Goal: Task Accomplishment & Management: Use online tool/utility

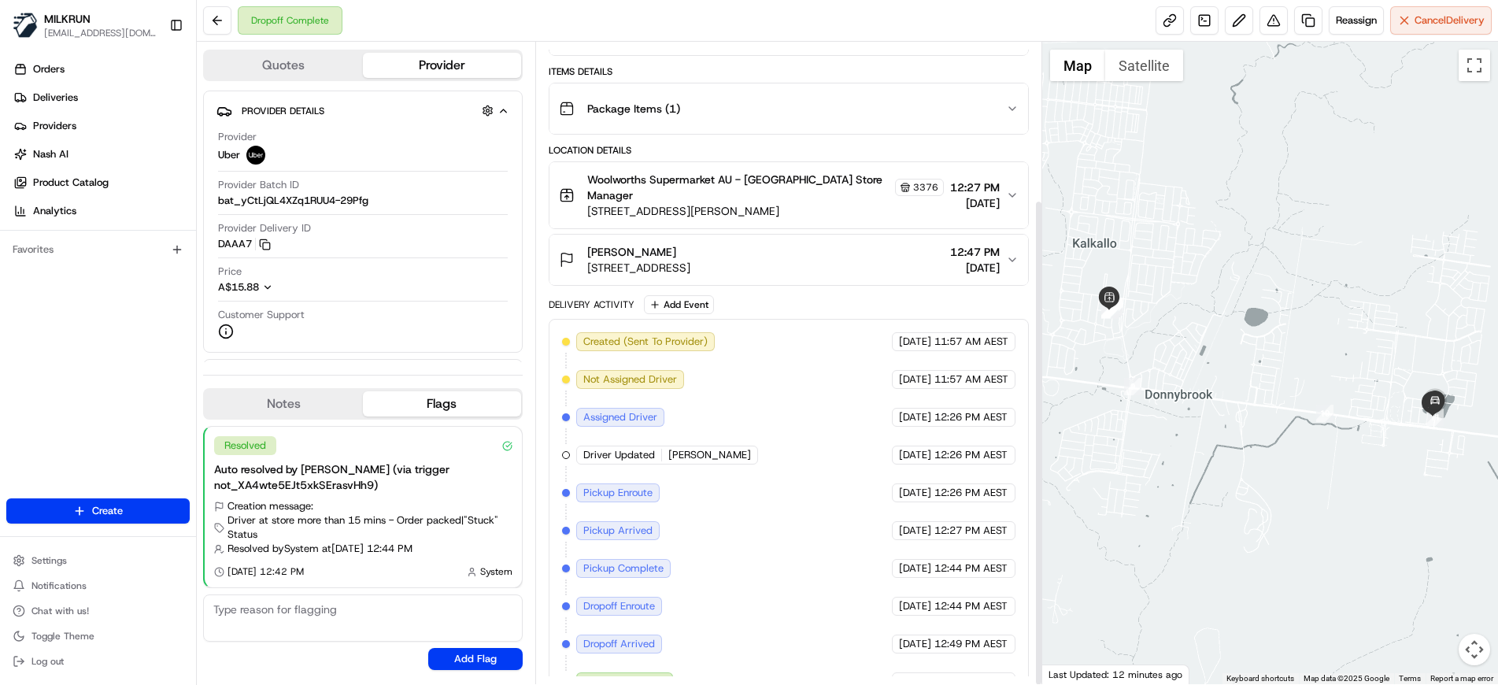
scroll to position [208, 0]
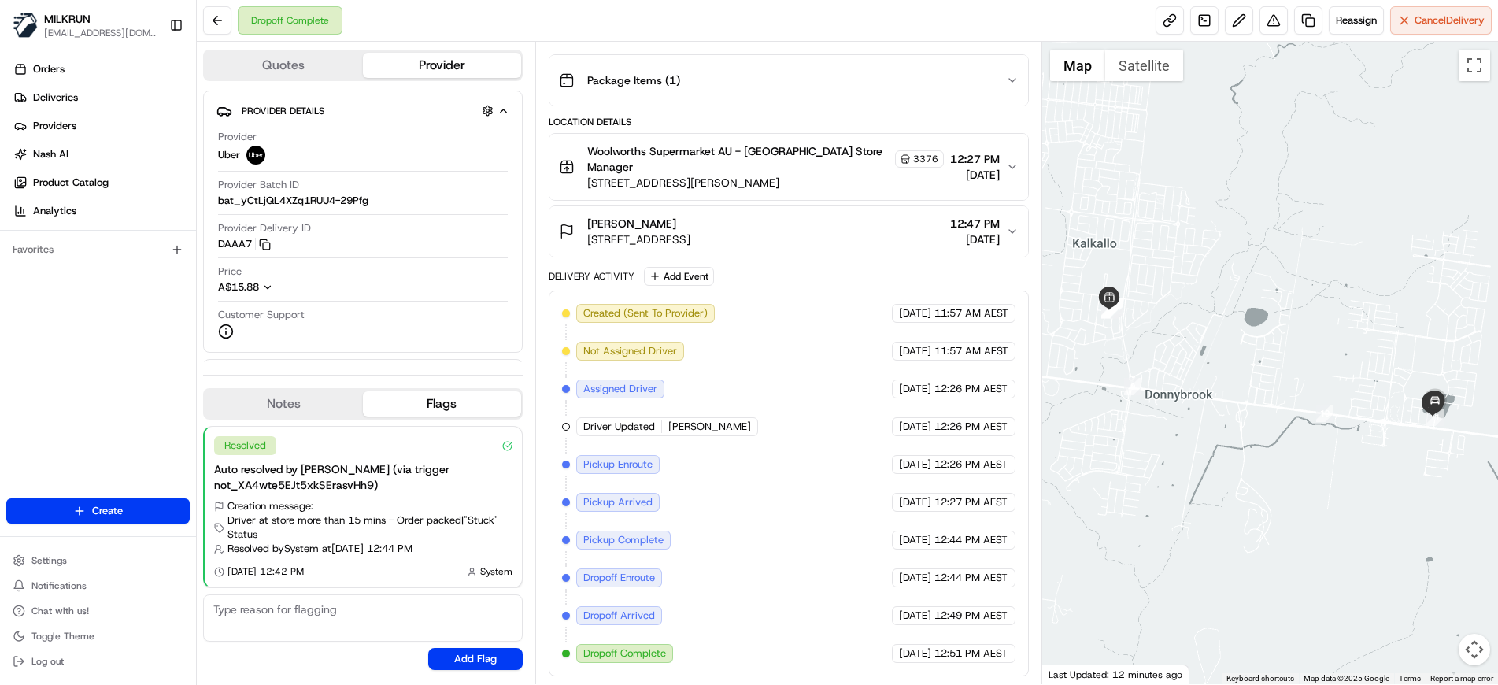
drag, startPoint x: 1346, startPoint y: 25, endPoint x: 1395, endPoint y: 126, distance: 112.3
click at [1395, 126] on div "Dropoff Complete Reassign Cancel Delivery Quotes Provider Provider Details Hidd…" at bounding box center [847, 342] width 1301 height 685
click at [1299, 25] on link at bounding box center [1308, 20] width 28 height 28
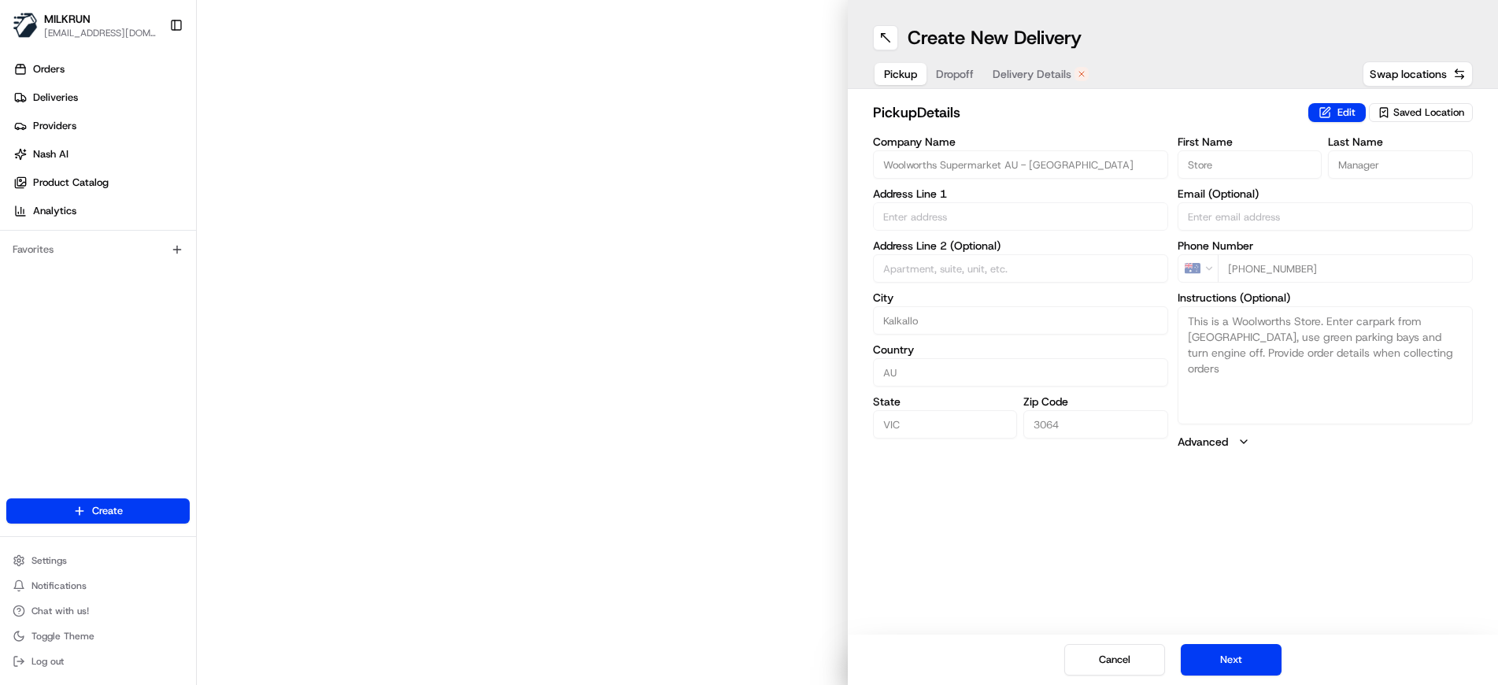
type input "34 Icarus Dr"
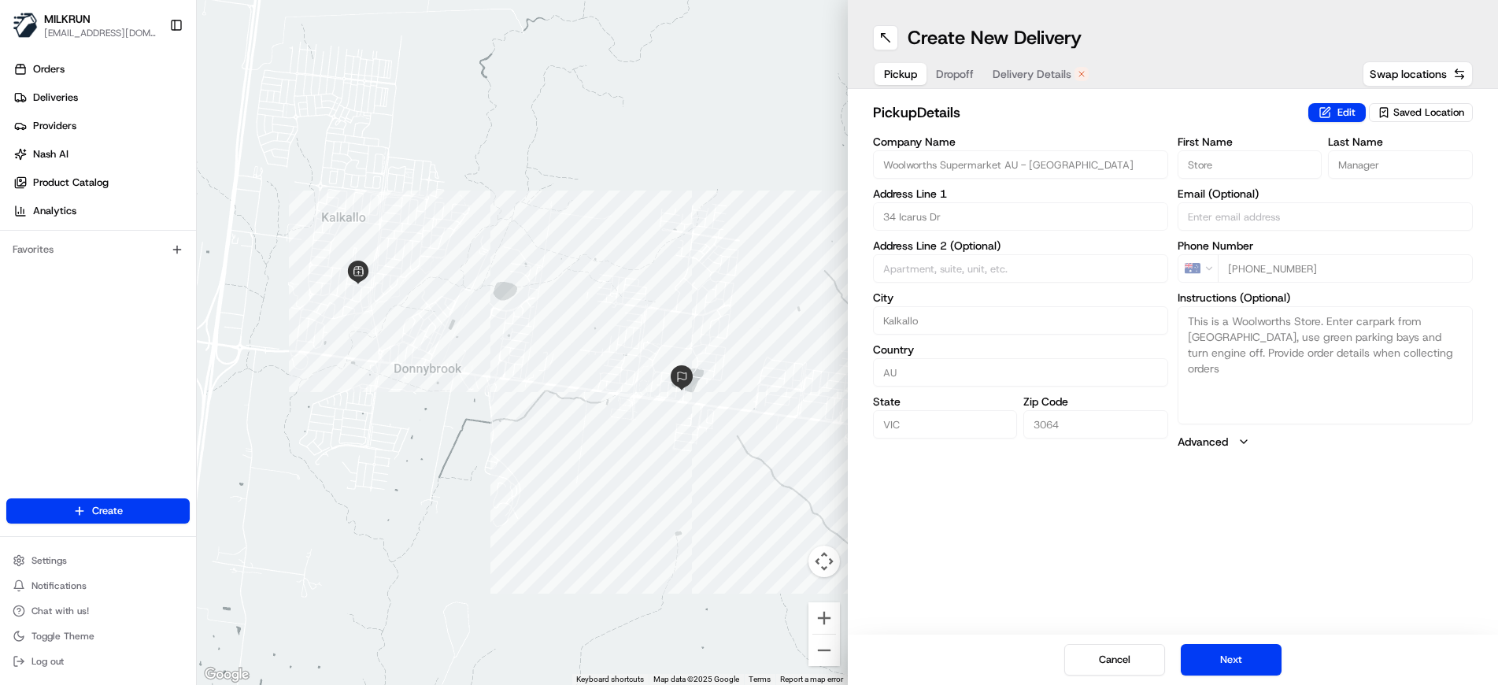
click at [1014, 73] on span "Delivery Details" at bounding box center [1031, 74] width 79 height 16
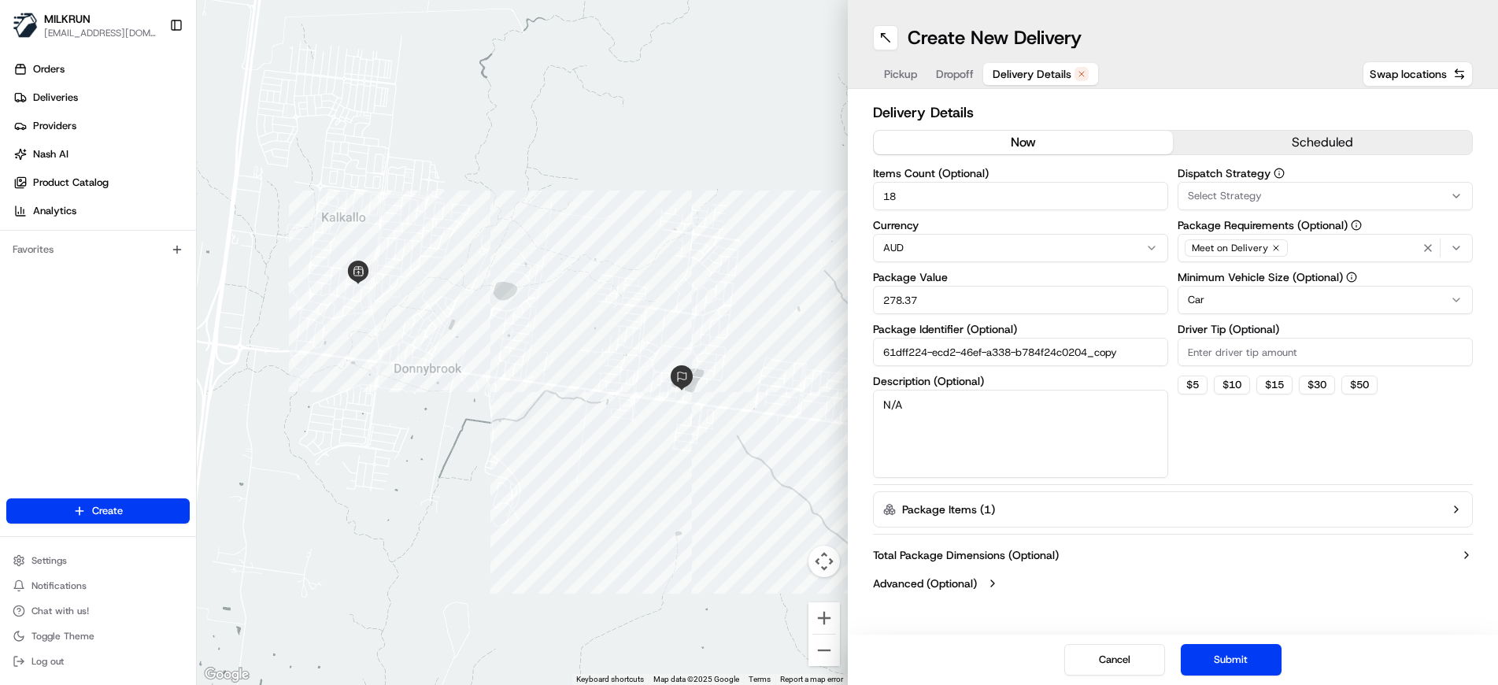
click at [1043, 143] on button "now" at bounding box center [1023, 143] width 299 height 24
click at [1236, 664] on button "Submit" at bounding box center [1231, 659] width 101 height 31
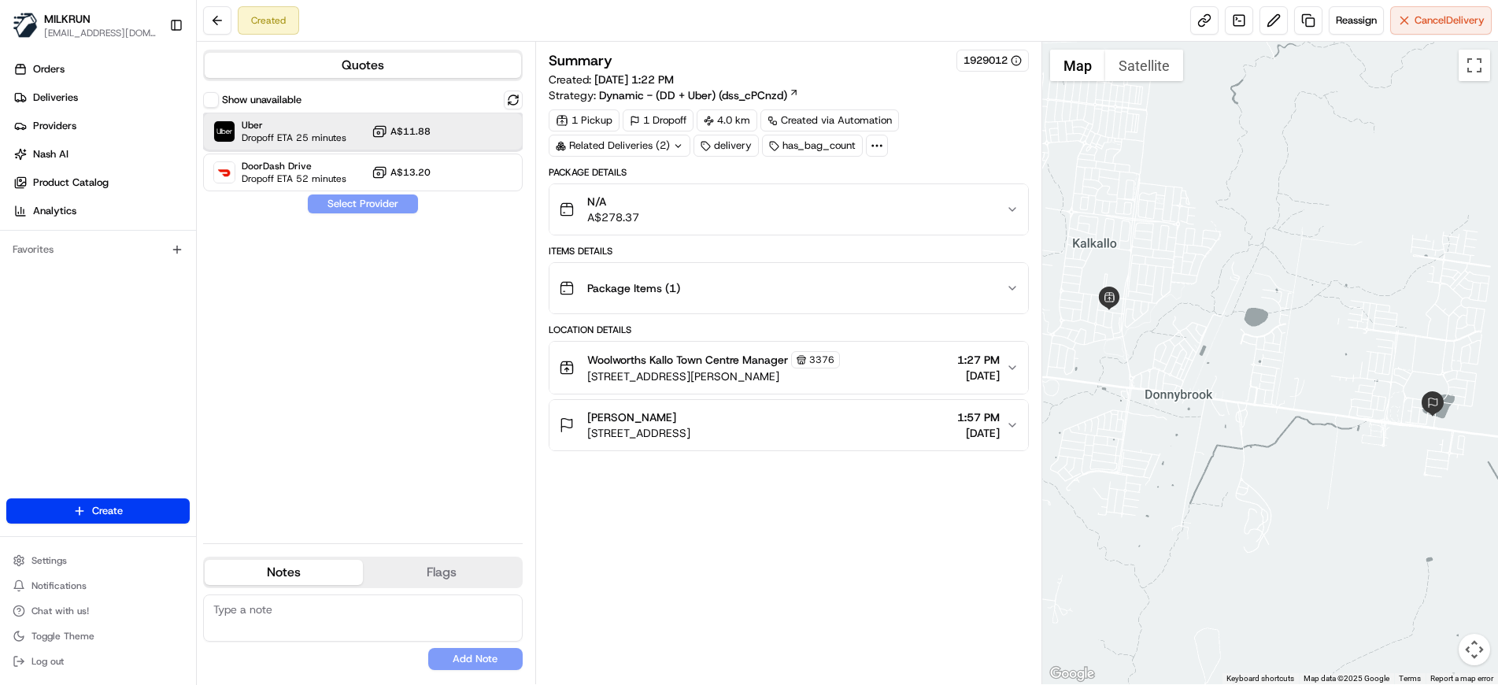
click at [342, 137] on span "Dropoff ETA 25 minutes" at bounding box center [294, 137] width 105 height 13
click at [371, 208] on button "Assign Provider" at bounding box center [363, 203] width 112 height 19
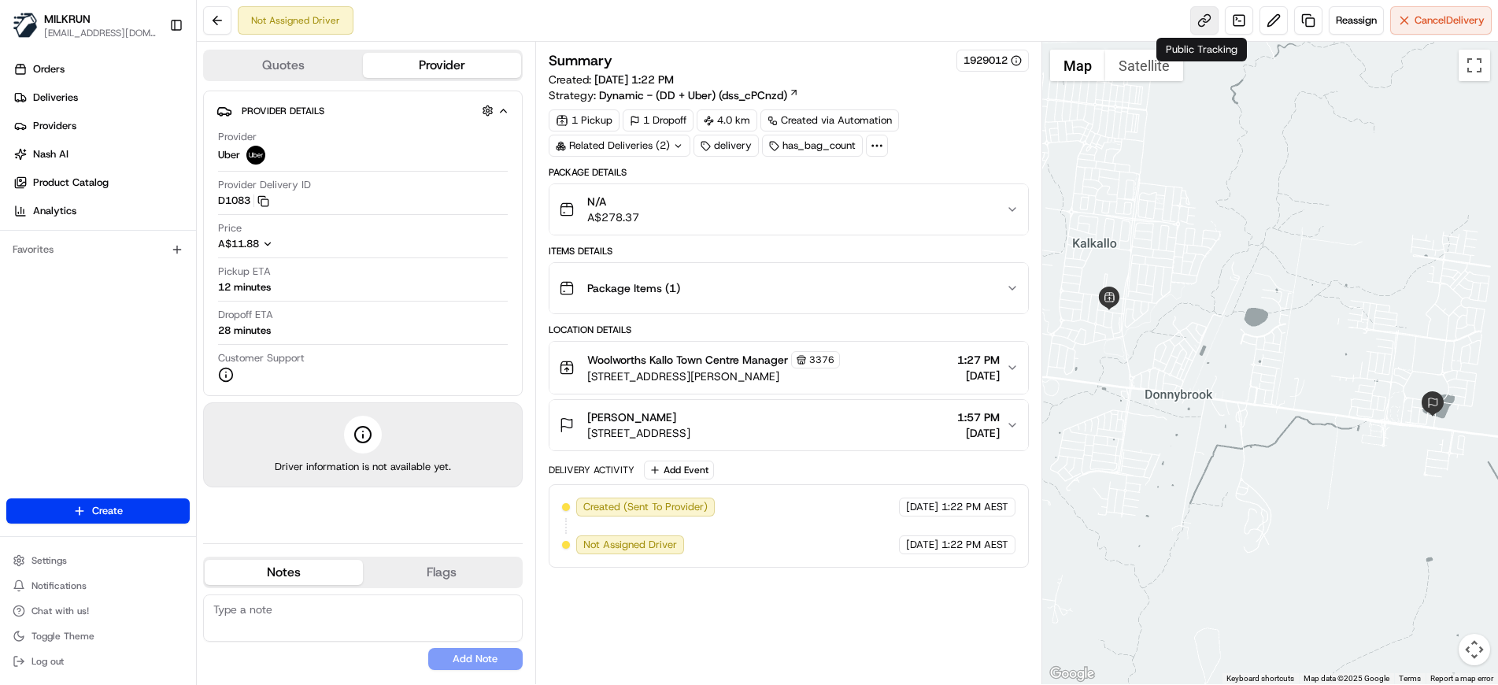
click at [1198, 24] on link at bounding box center [1204, 20] width 28 height 28
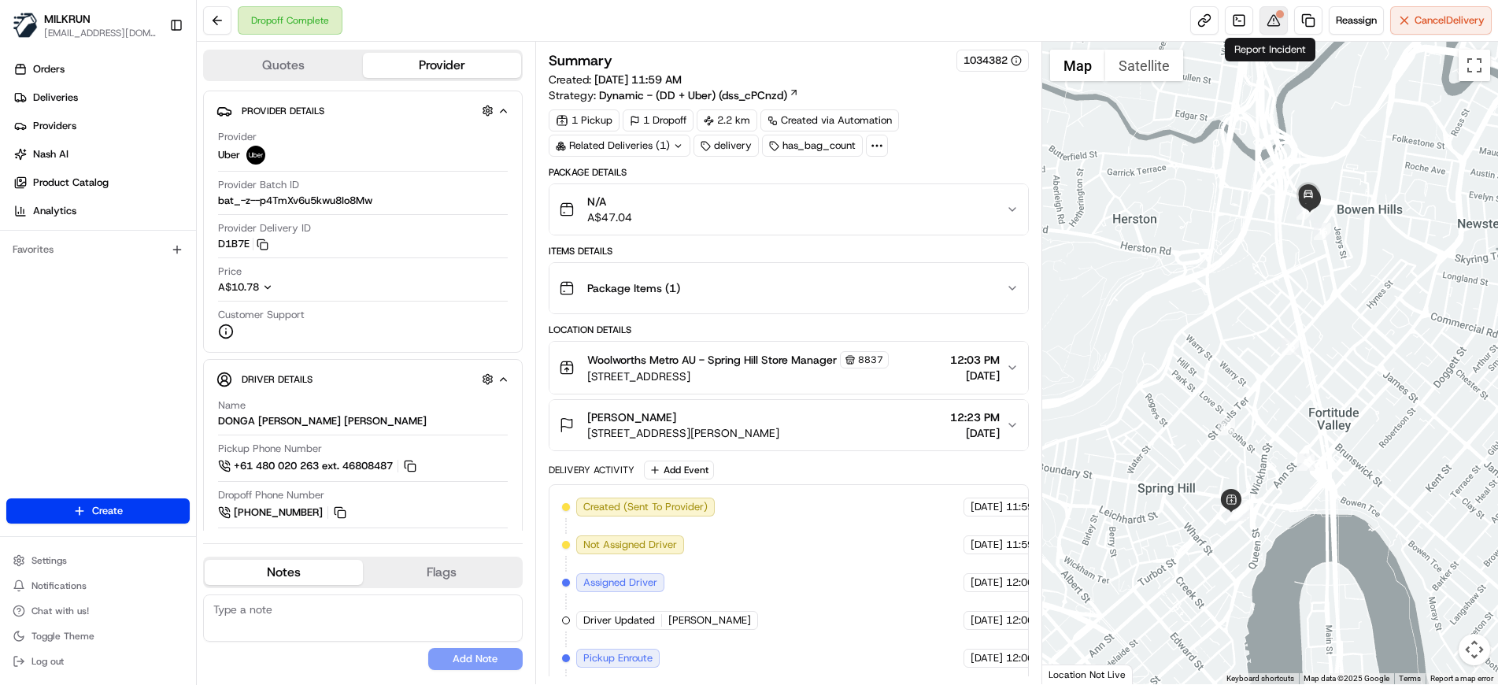
click at [1269, 24] on button at bounding box center [1273, 20] width 28 height 28
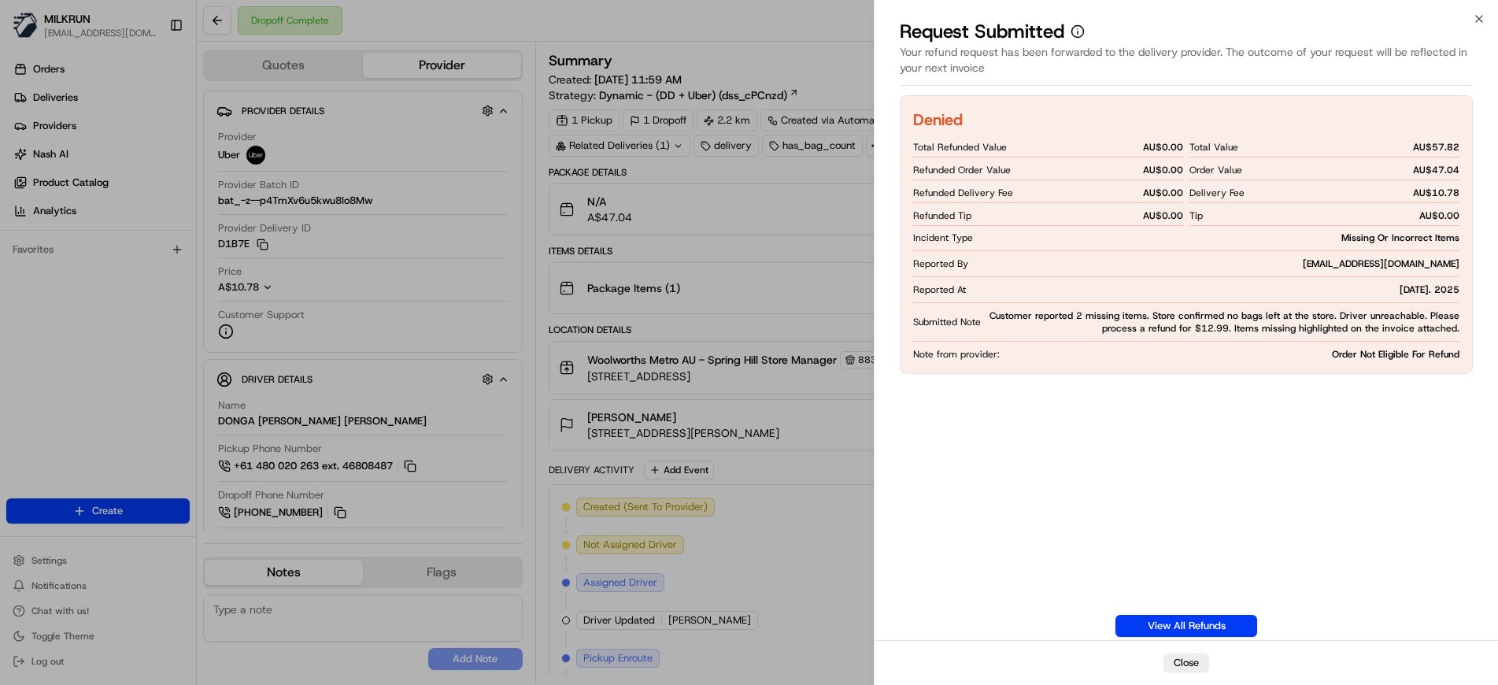
click at [1223, 437] on div "Denied Total Refunded Value AU$ 0.00 Refunded Order Value AU$ 0.00 Refunded Del…" at bounding box center [1186, 365] width 573 height 541
